Goal: Task Accomplishment & Management: Manage account settings

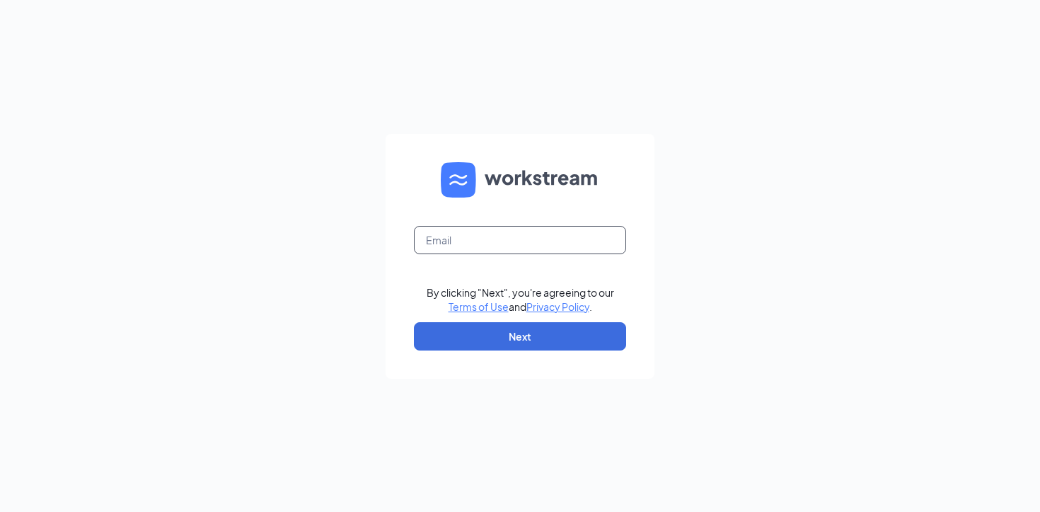
click at [524, 233] on input "text" at bounding box center [520, 240] width 212 height 28
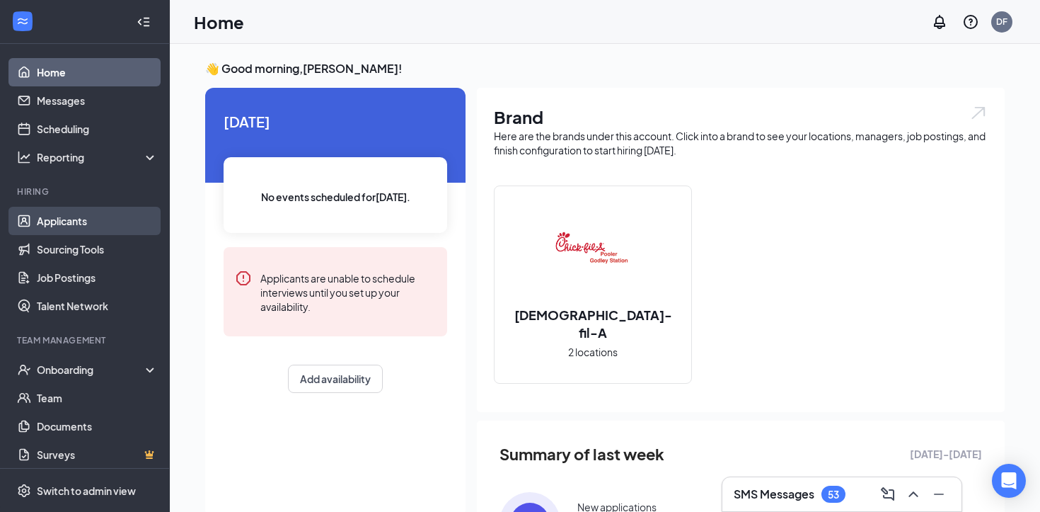
click at [77, 217] on link "Applicants" at bounding box center [97, 221] width 121 height 28
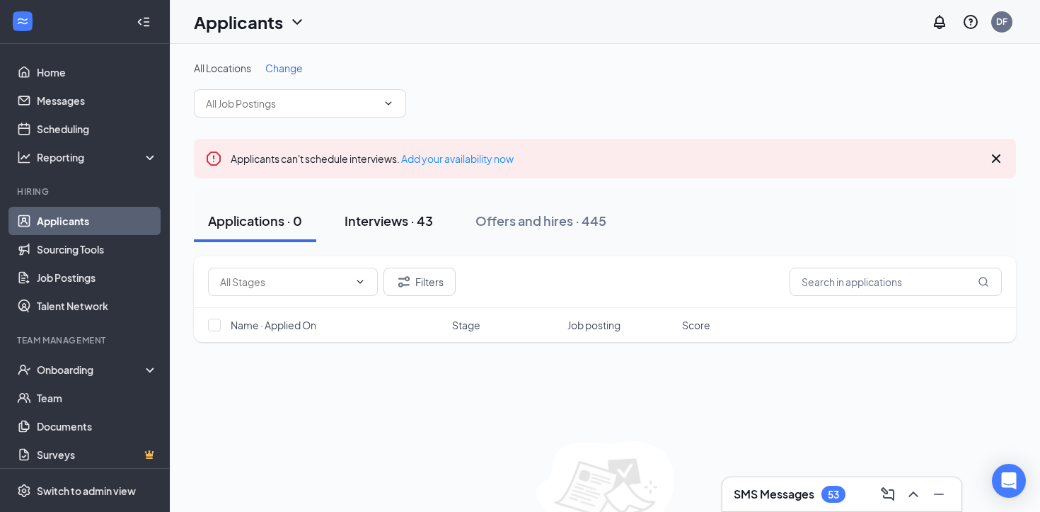
click at [407, 228] on div "Interviews · 43" at bounding box center [389, 221] width 88 height 18
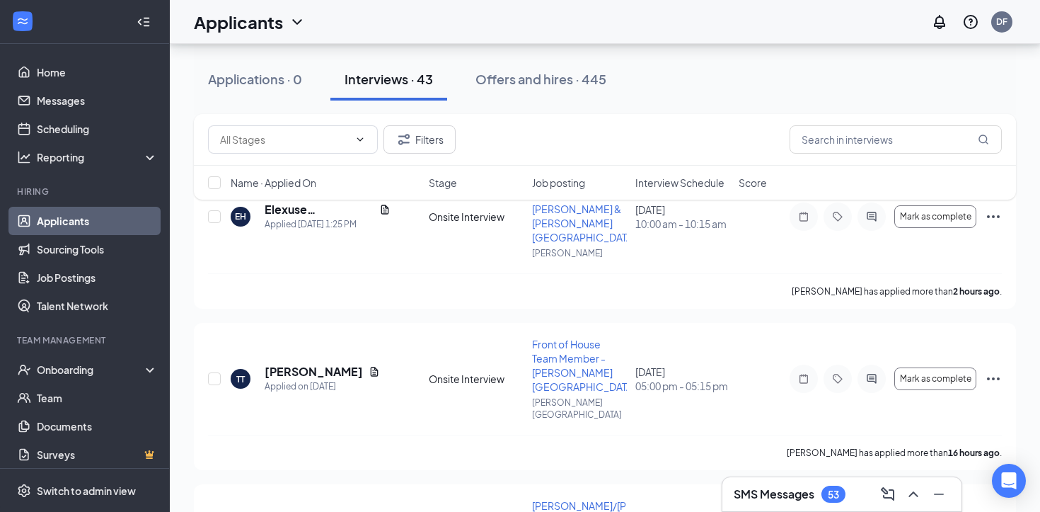
scroll to position [200, 0]
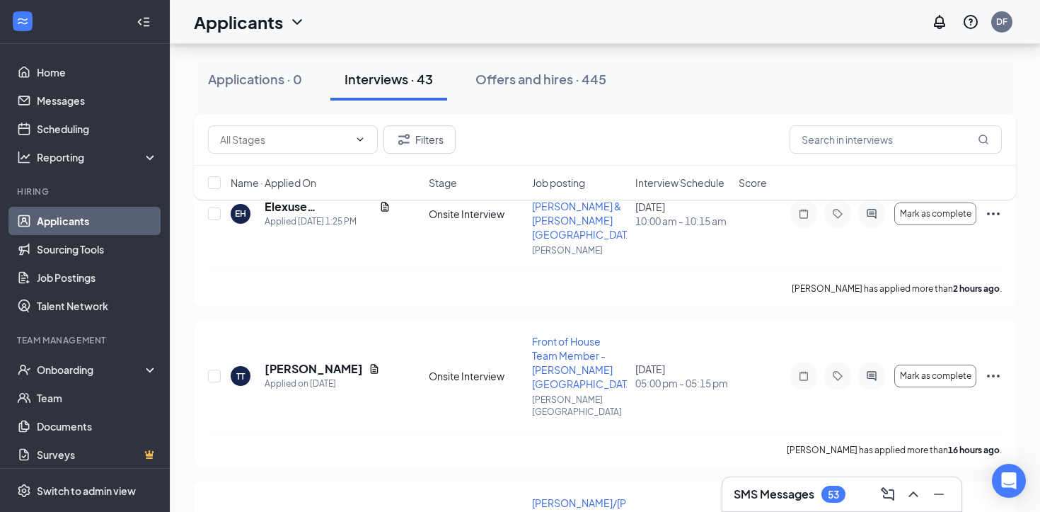
click at [679, 185] on span "Interview Schedule" at bounding box center [680, 183] width 89 height 14
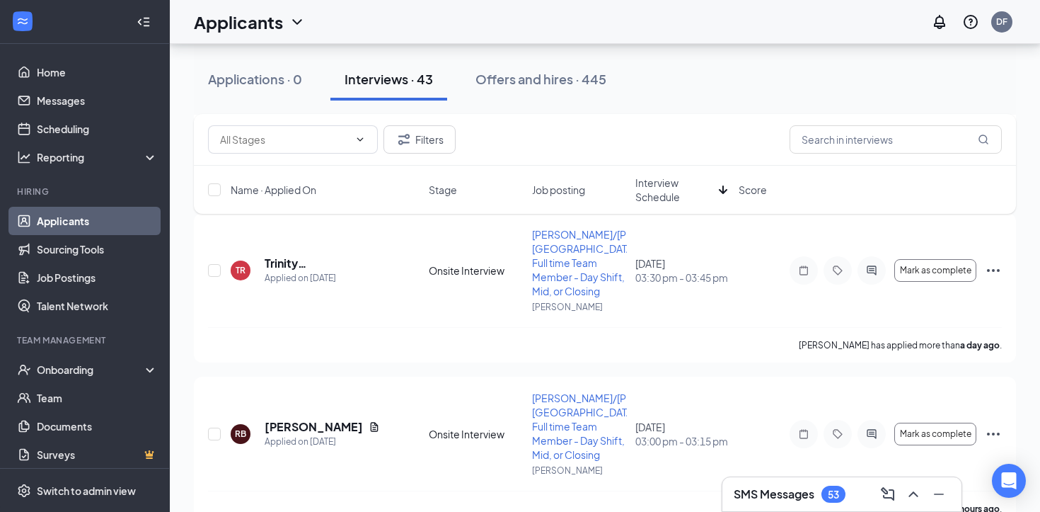
scroll to position [3049, 0]
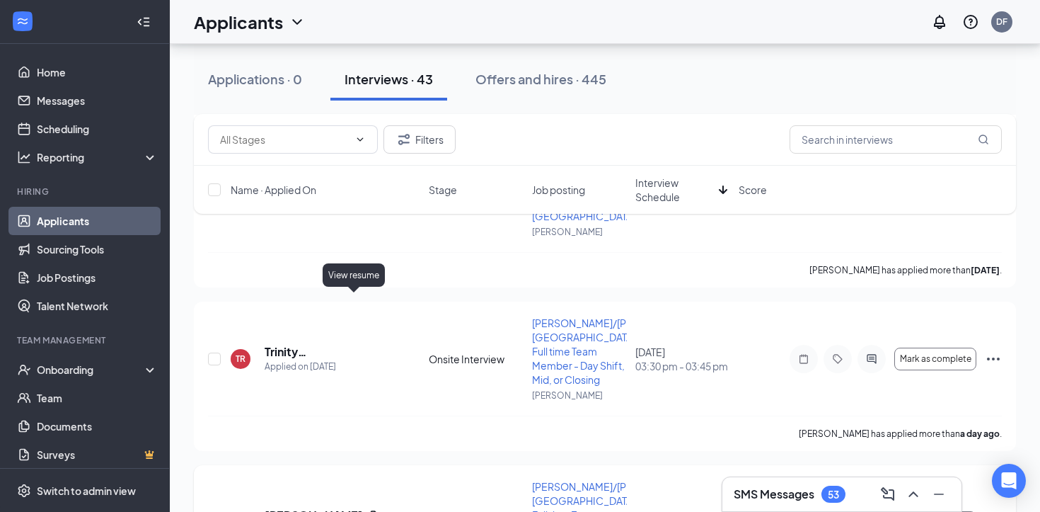
click at [371, 510] on icon "Document" at bounding box center [375, 514] width 8 height 9
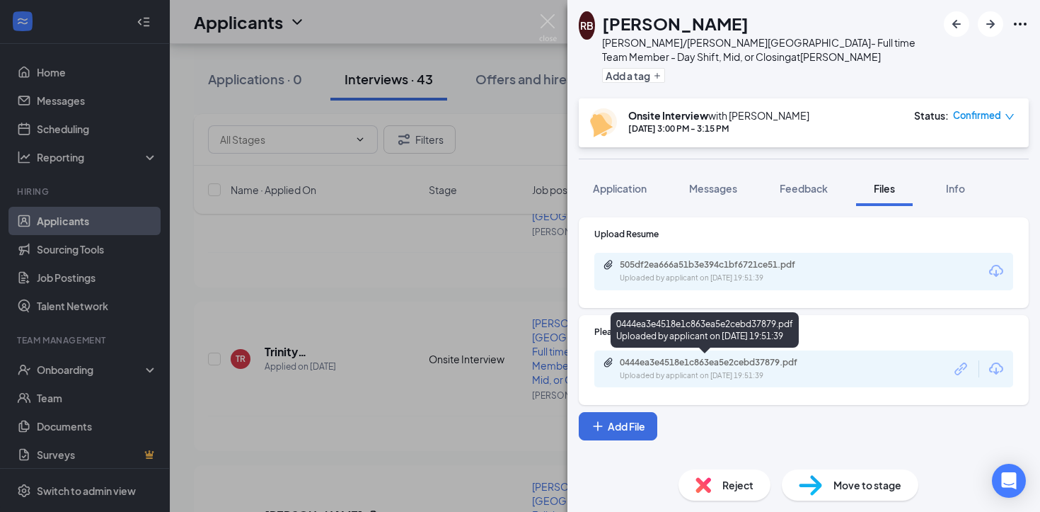
click at [653, 360] on div "0444ea3e4518e1c863ea5e2cebd37879.pdf" at bounding box center [719, 362] width 198 height 11
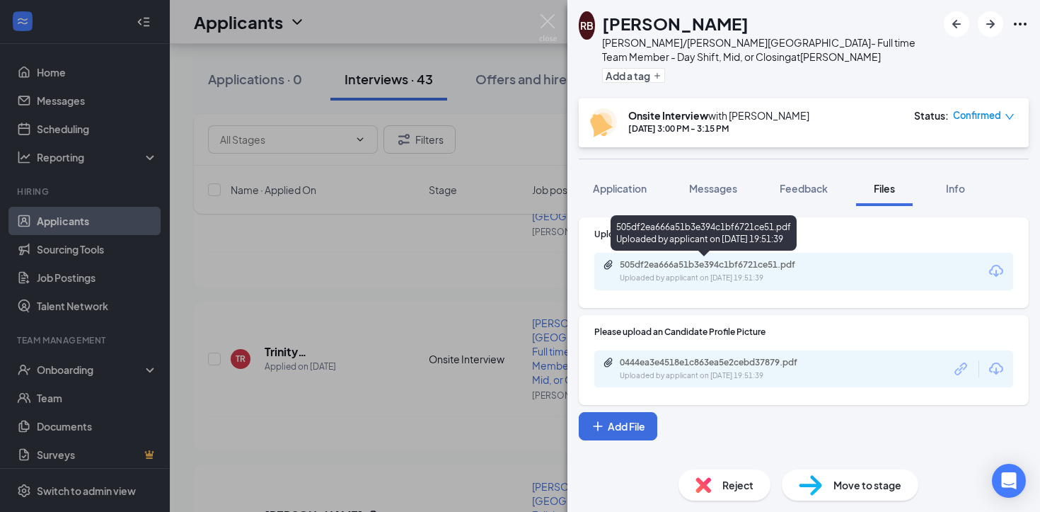
click at [675, 275] on div "Uploaded by applicant on Sep 15, 2025 at 19:51:39" at bounding box center [726, 277] width 212 height 11
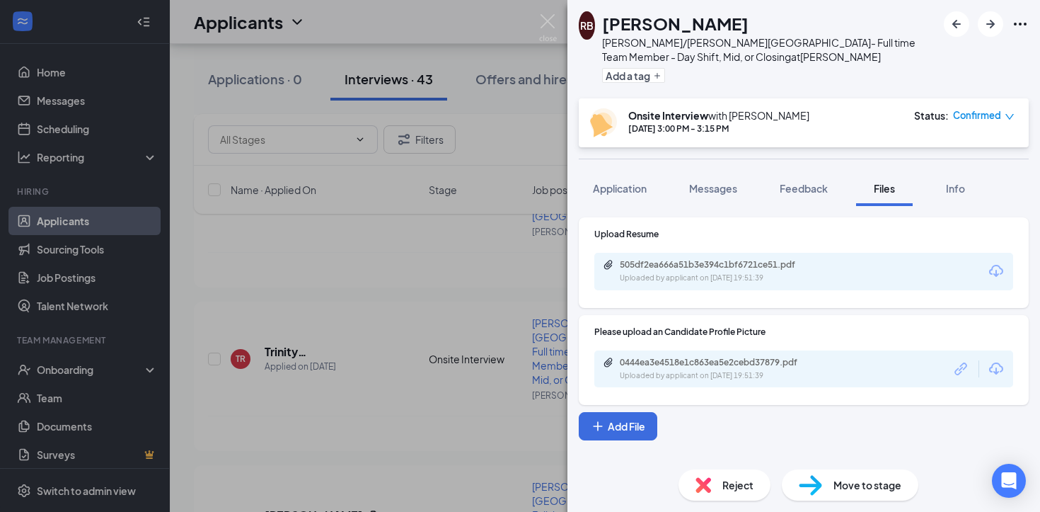
click at [493, 347] on div "RB Rasaya Bryant Pooler/Godley Station- Full time Team Member - Day Shift, Mid,…" at bounding box center [520, 256] width 1040 height 512
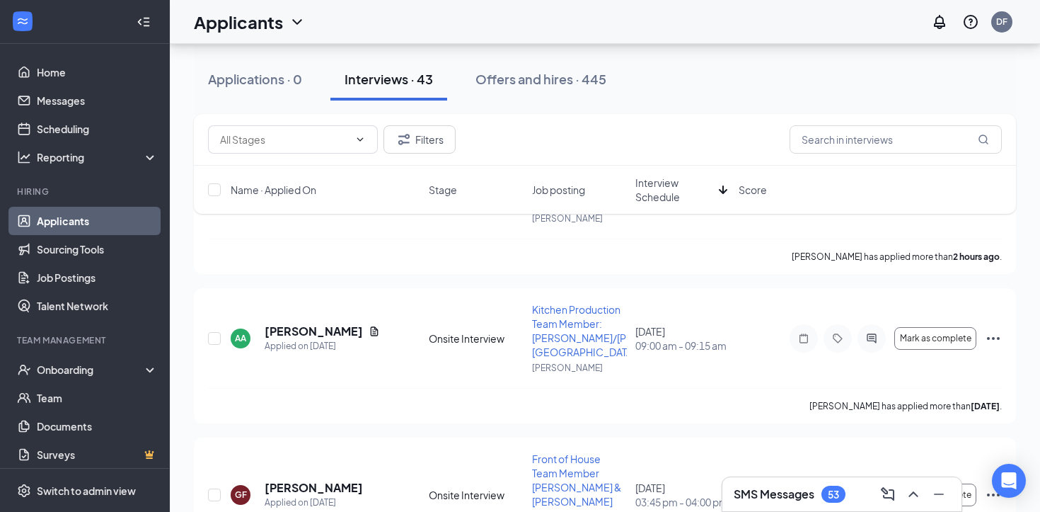
scroll to position [2749, 0]
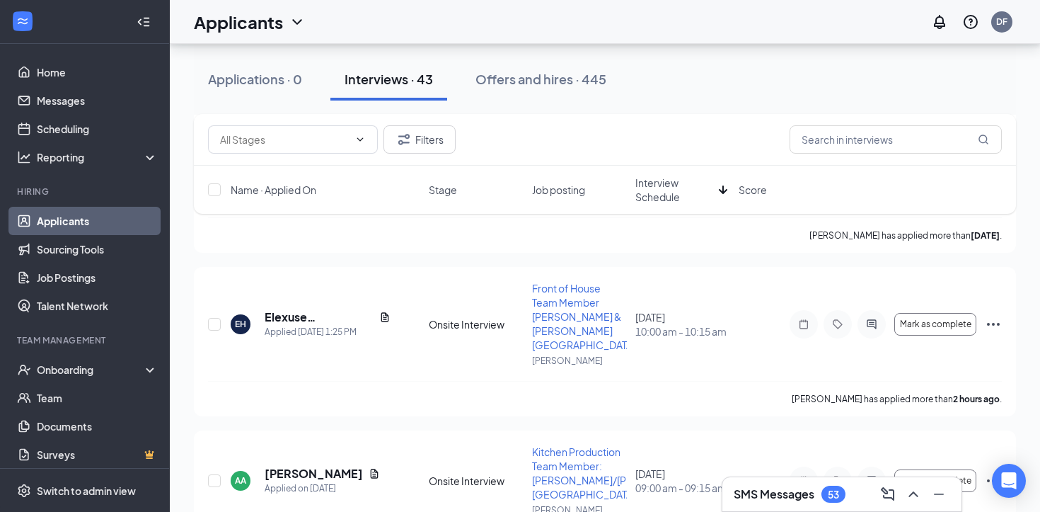
scroll to position [2602, 0]
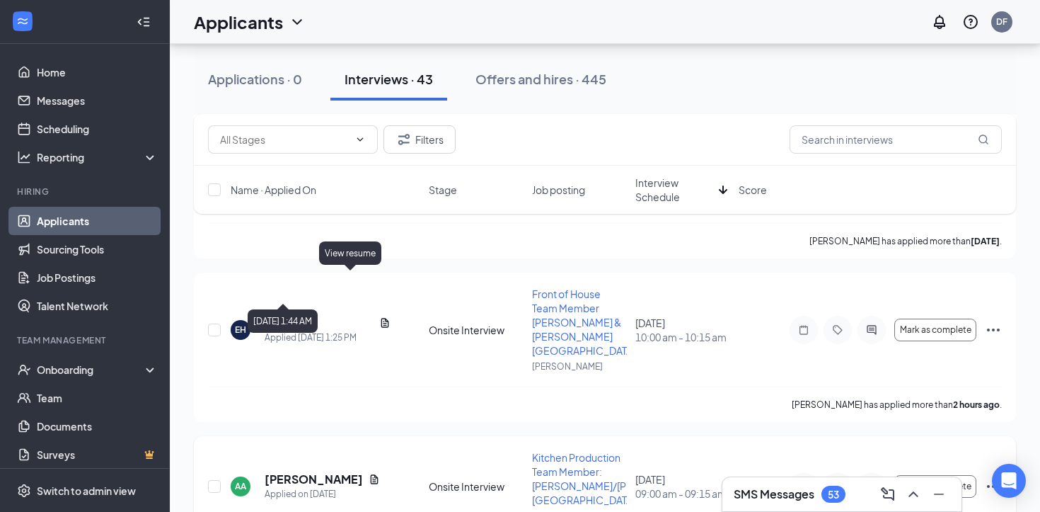
click at [371, 474] on icon "Document" at bounding box center [375, 478] width 8 height 9
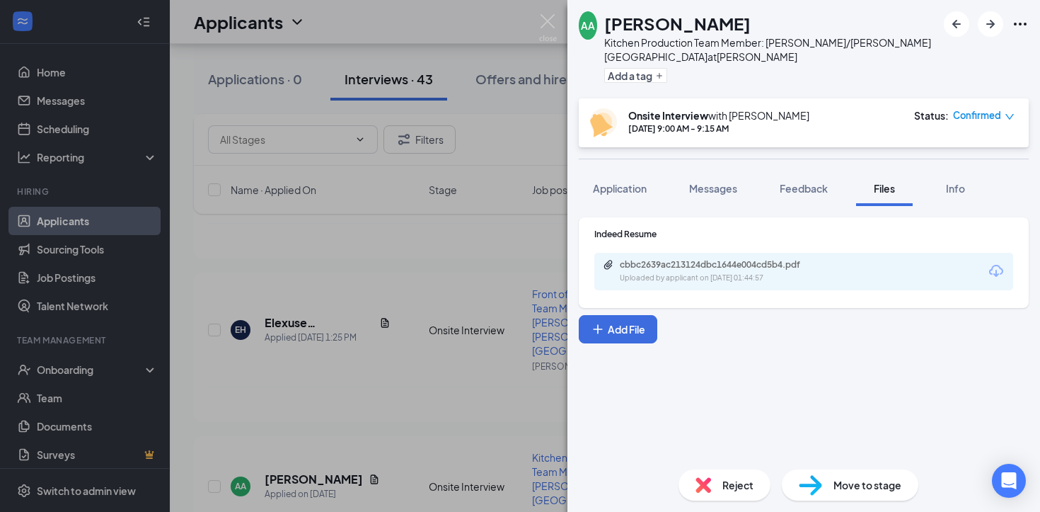
click at [682, 259] on div "cbbc2639ac213124dbc1644e004cd5b4.pdf" at bounding box center [719, 264] width 198 height 11
click at [486, 214] on div "AA Alonzo Austin Kitchen Production Team Member: Pooler/Godley Station at Poole…" at bounding box center [520, 256] width 1040 height 512
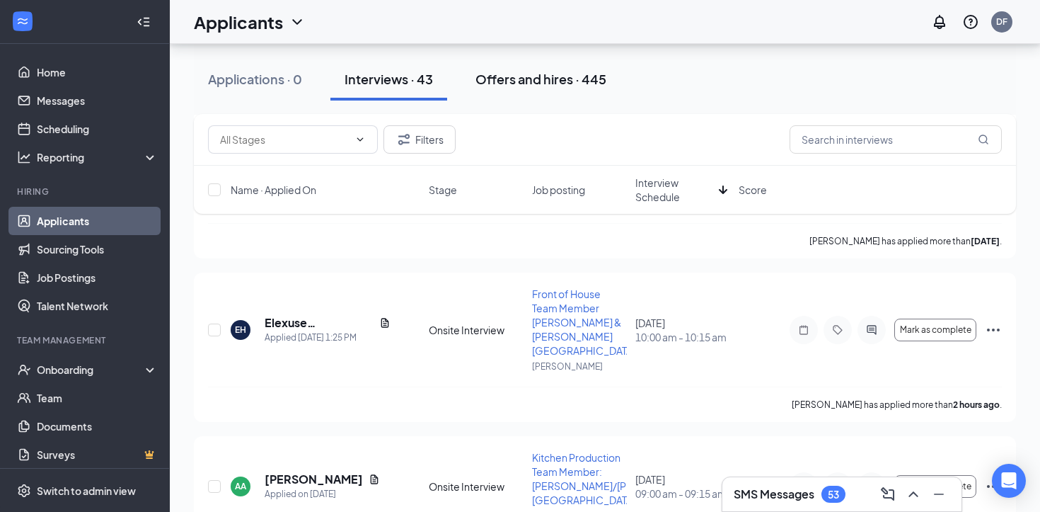
click at [543, 82] on div "Offers and hires · 445" at bounding box center [541, 79] width 131 height 18
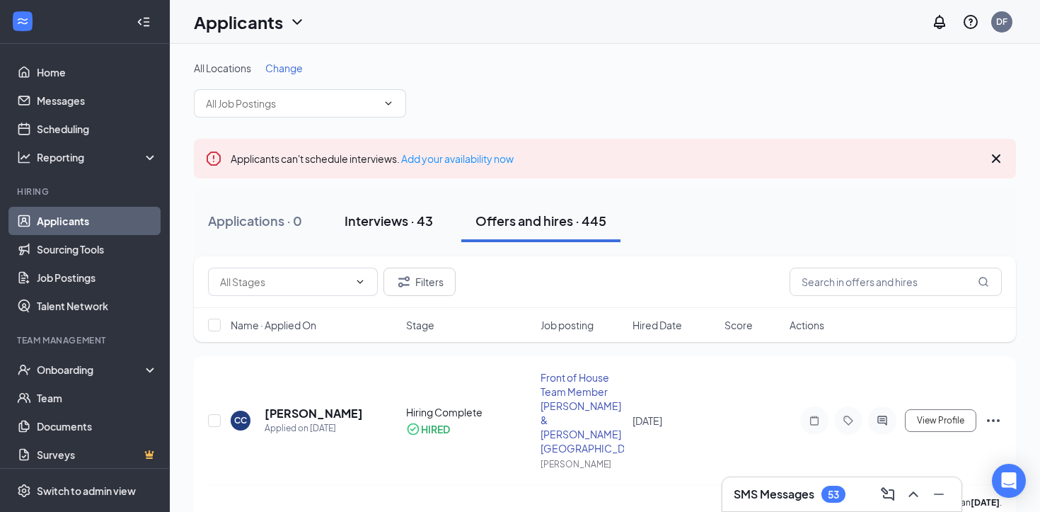
click at [398, 210] on button "Interviews · 43" at bounding box center [389, 221] width 117 height 42
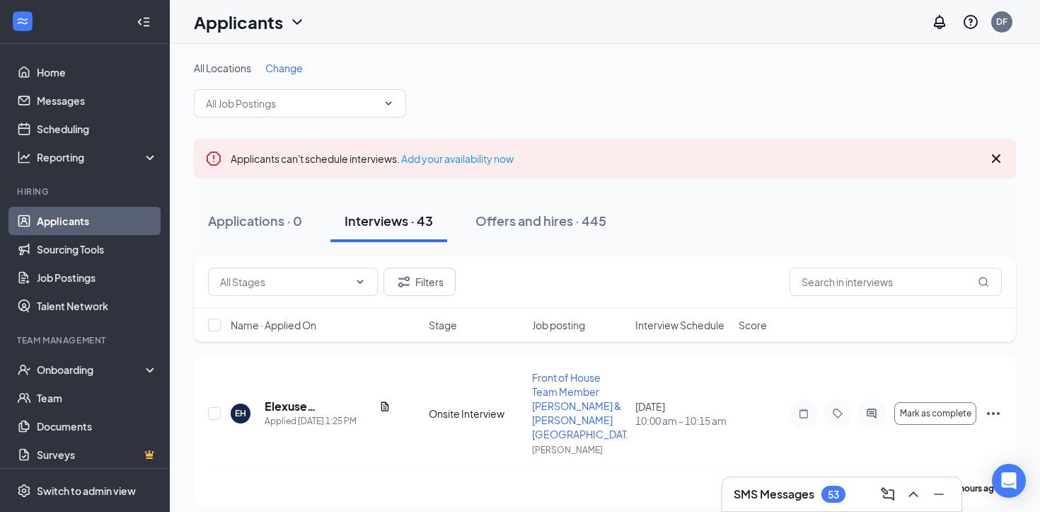
click at [997, 153] on icon "Cross" at bounding box center [996, 158] width 17 height 17
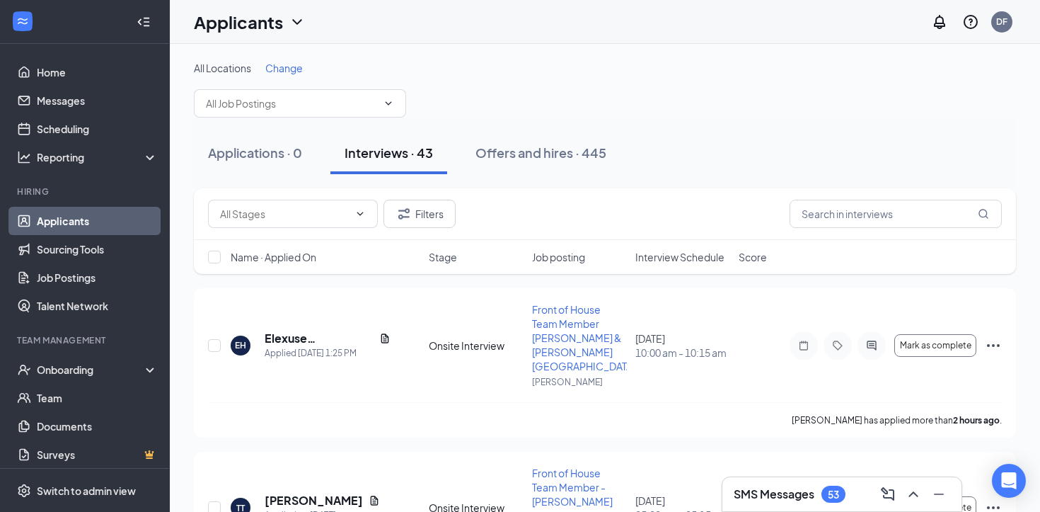
click at [495, 74] on div "All Locations Change" at bounding box center [605, 68] width 822 height 14
